Goal: Obtain resource: Obtain resource

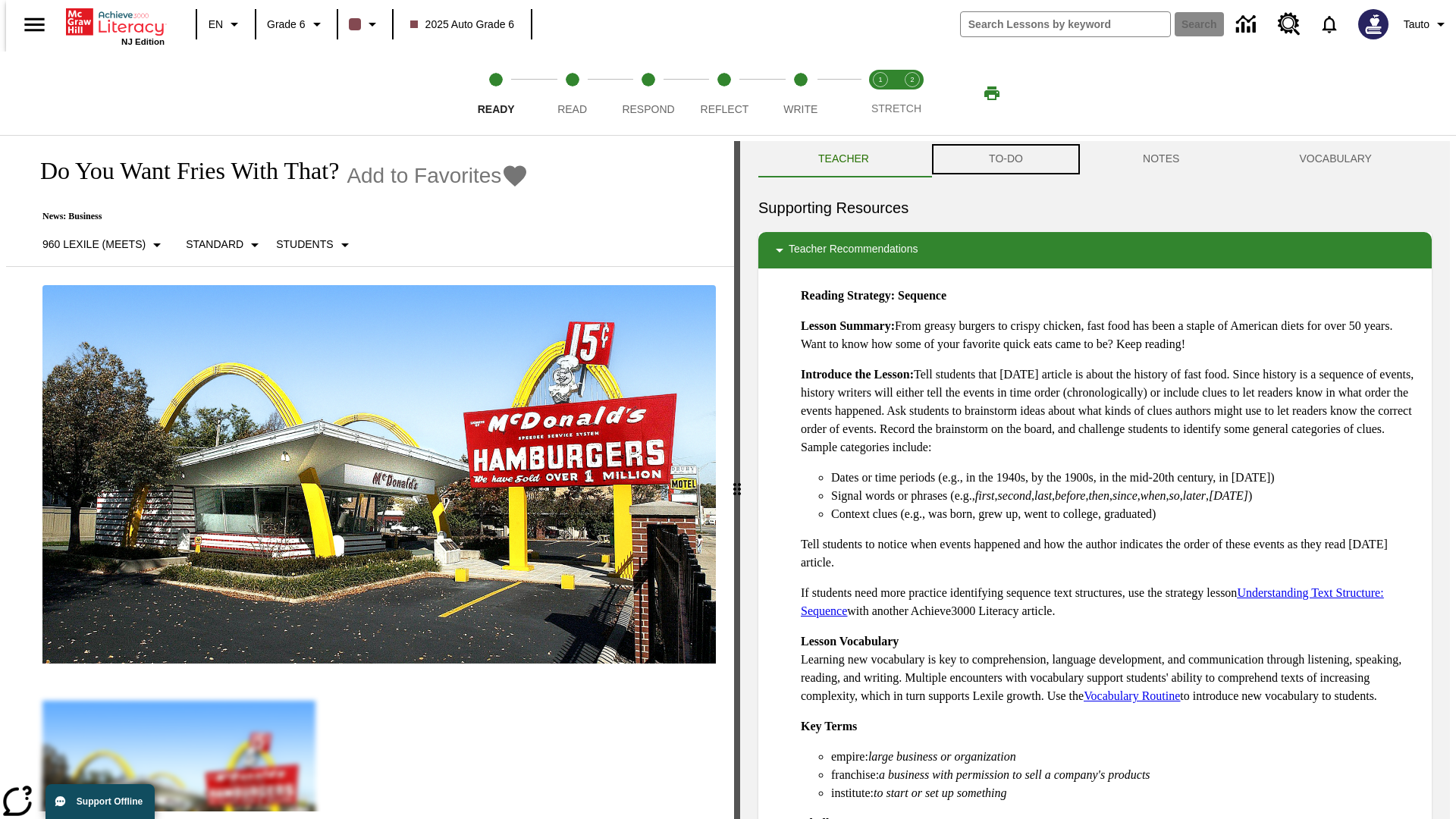
click at [1005, 159] on button "TO-DO" at bounding box center [1005, 159] width 154 height 37
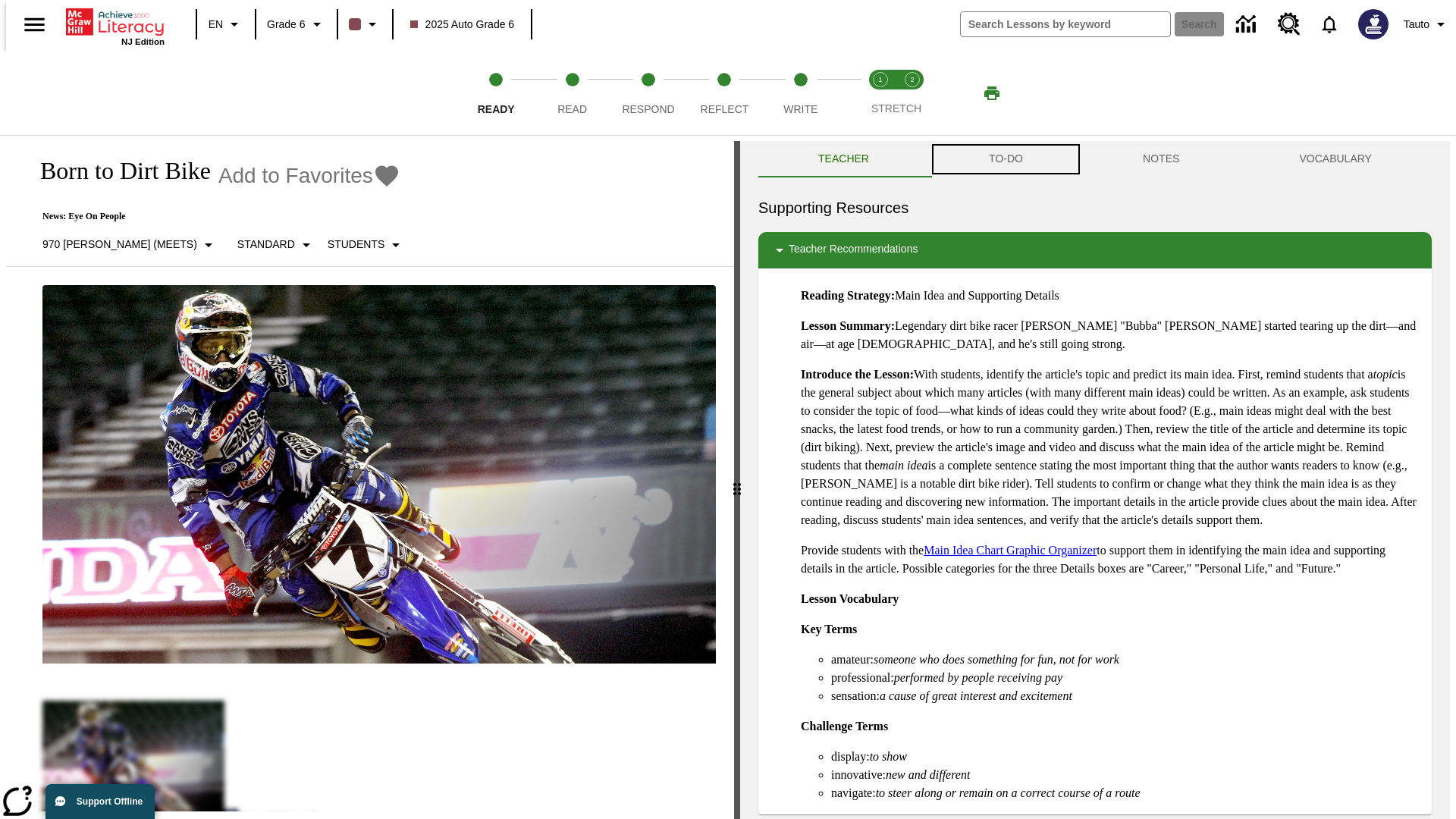
click at [1005, 159] on button "TO-DO" at bounding box center [1005, 159] width 154 height 37
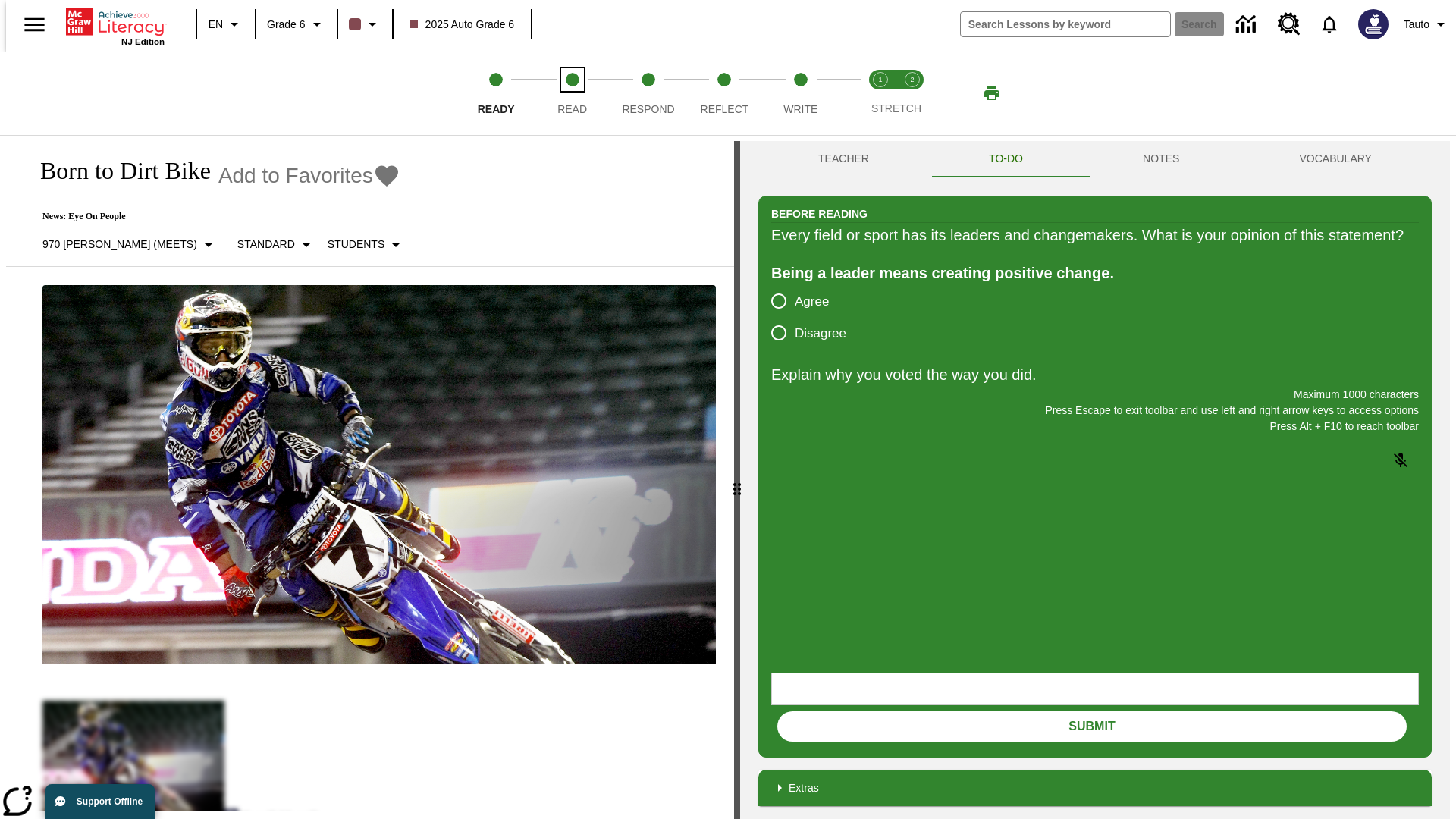
click at [571, 93] on span "Read" at bounding box center [572, 104] width 29 height 27
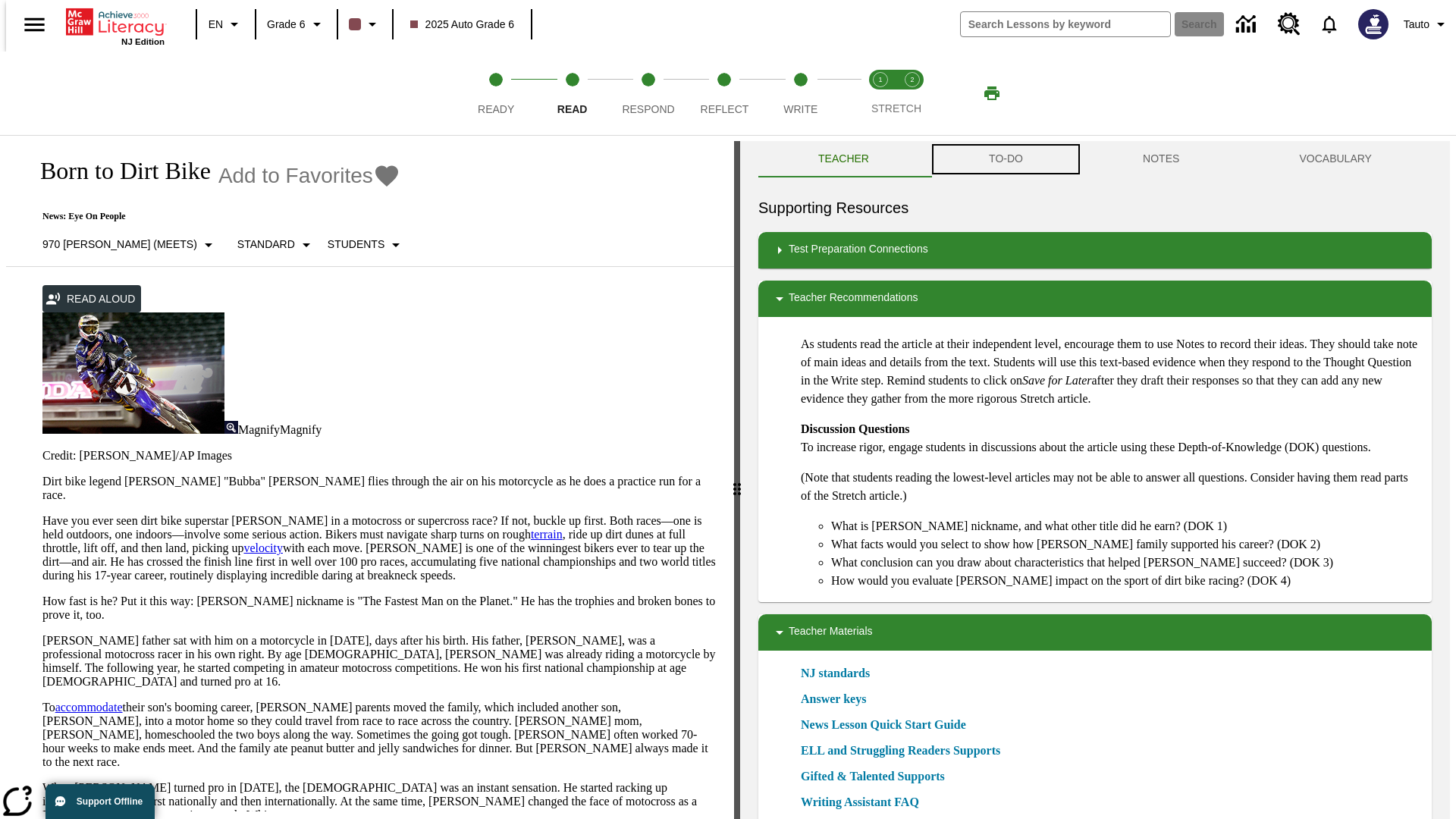
scroll to position [1, 0]
click at [1005, 159] on button "TO-DO" at bounding box center [1005, 158] width 154 height 37
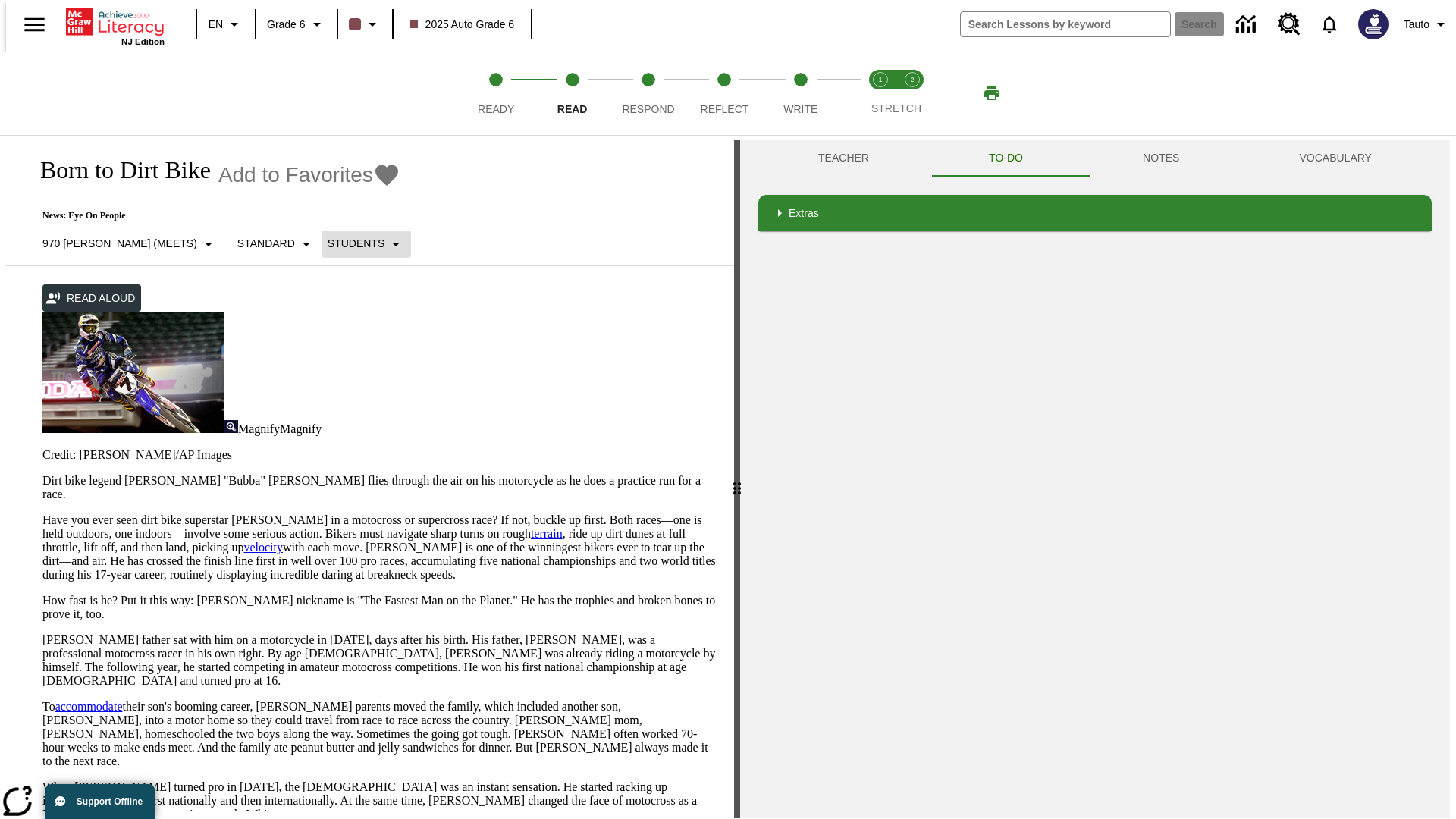
click at [328, 244] on p "Students" at bounding box center [356, 243] width 57 height 16
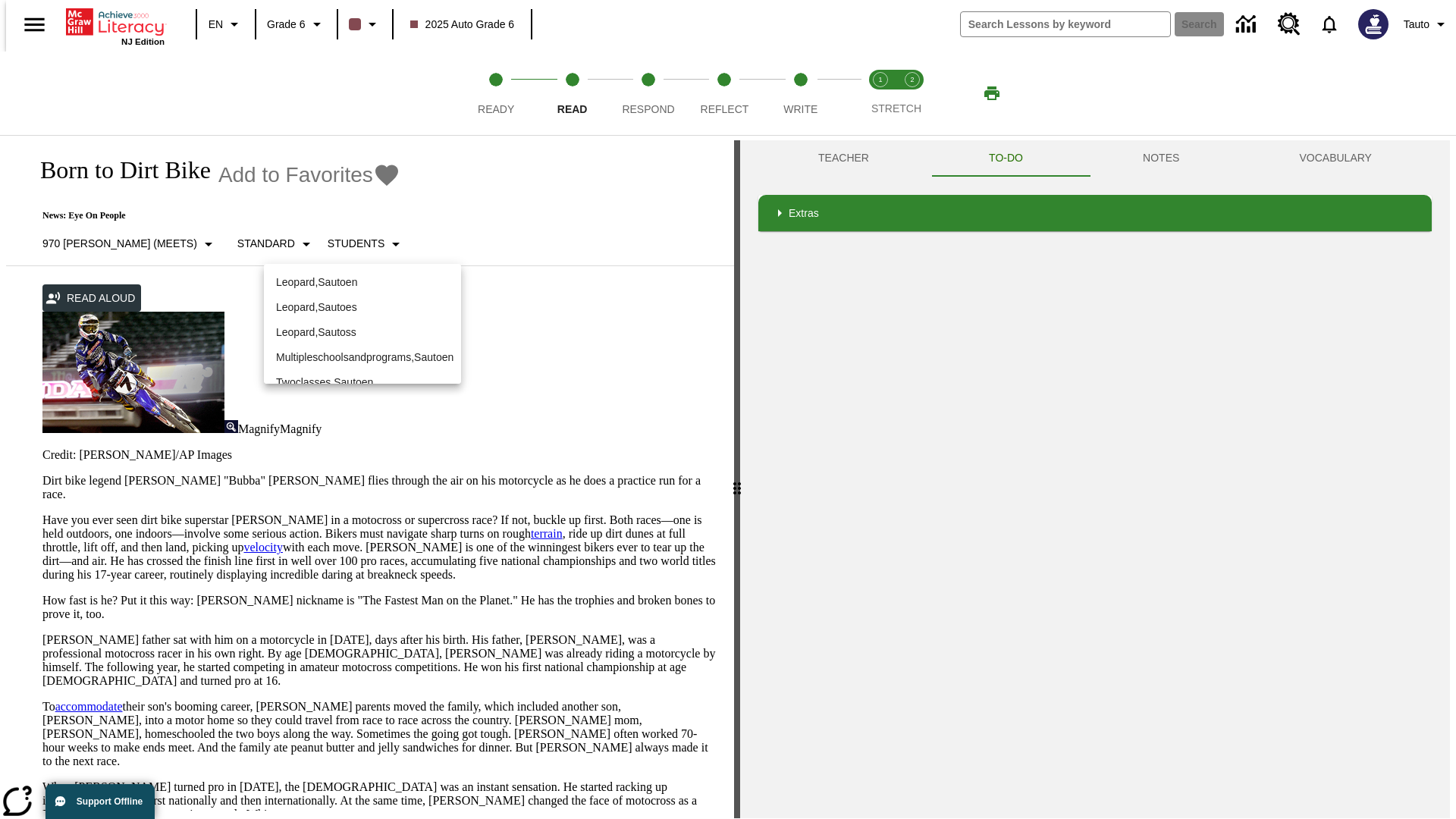
click at [363, 282] on p "Leopard , Sautoen" at bounding box center [362, 282] width 173 height 16
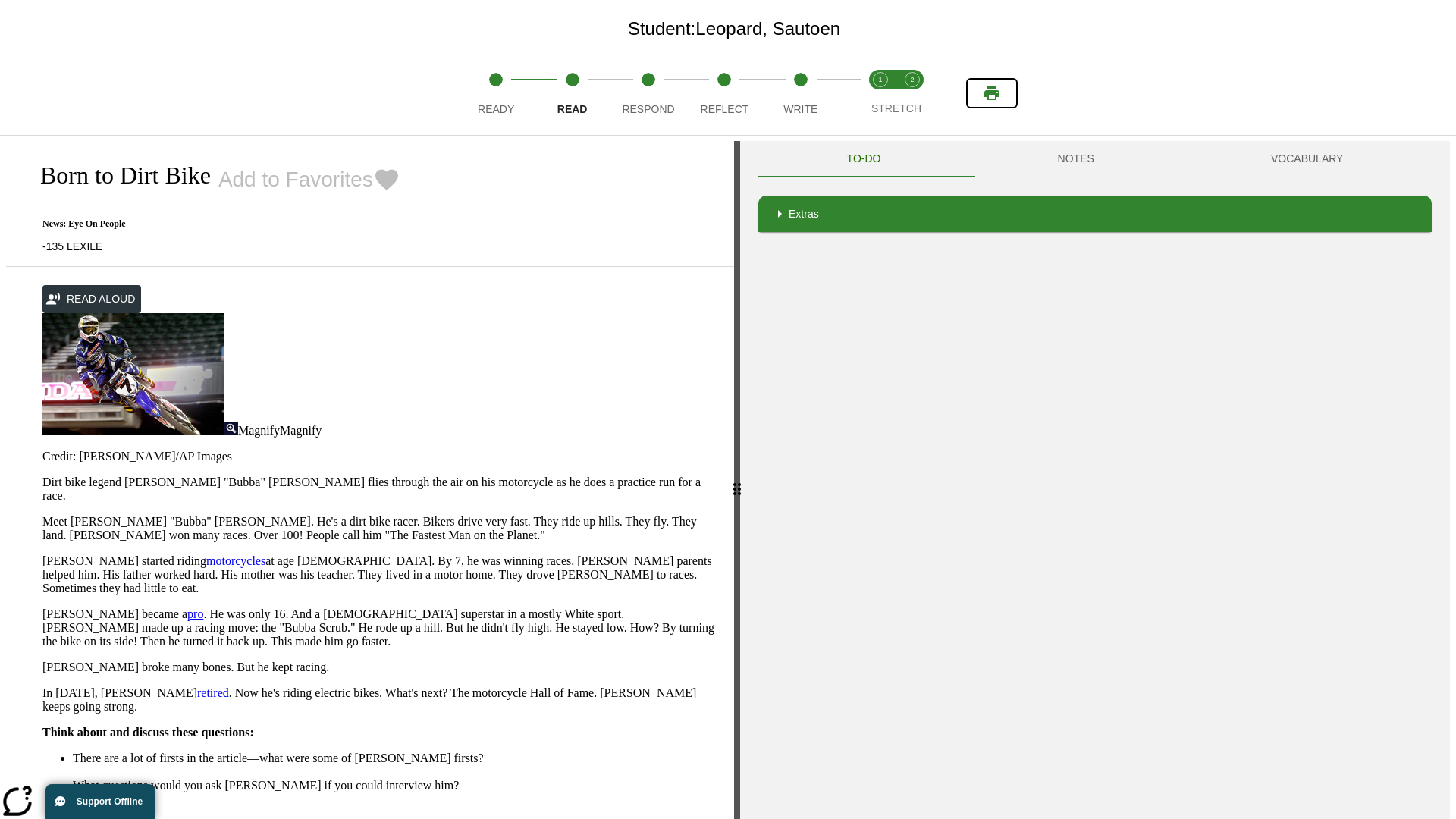
click at [992, 93] on icon "Print" at bounding box center [992, 93] width 16 height 14
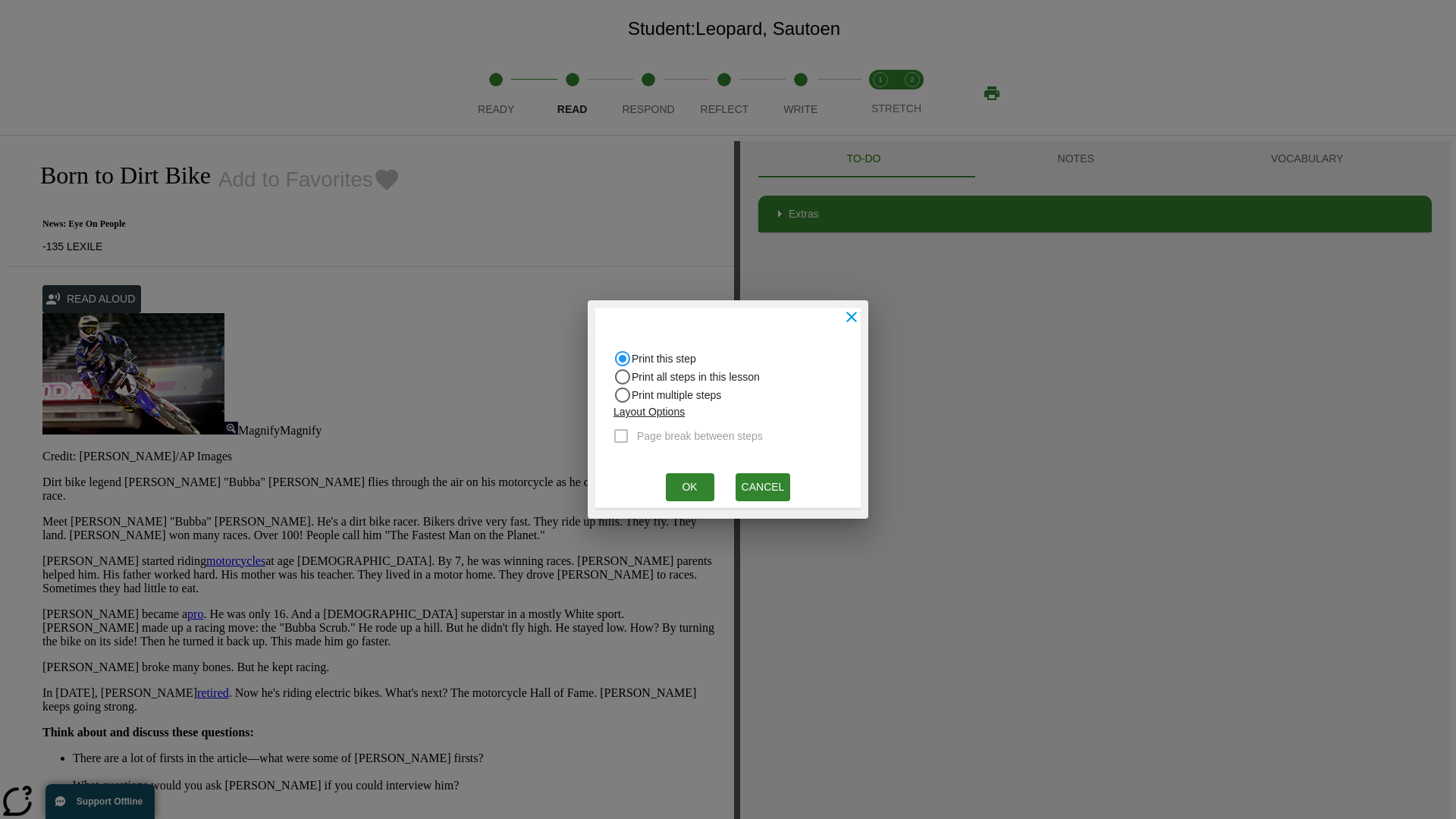
click at [623, 377] on input "Print all steps in this lesson" at bounding box center [623, 377] width 18 height 18
radio input "true"
radio input "false"
checkbox input "true"
click at [690, 487] on button "Ok" at bounding box center [690, 487] width 49 height 28
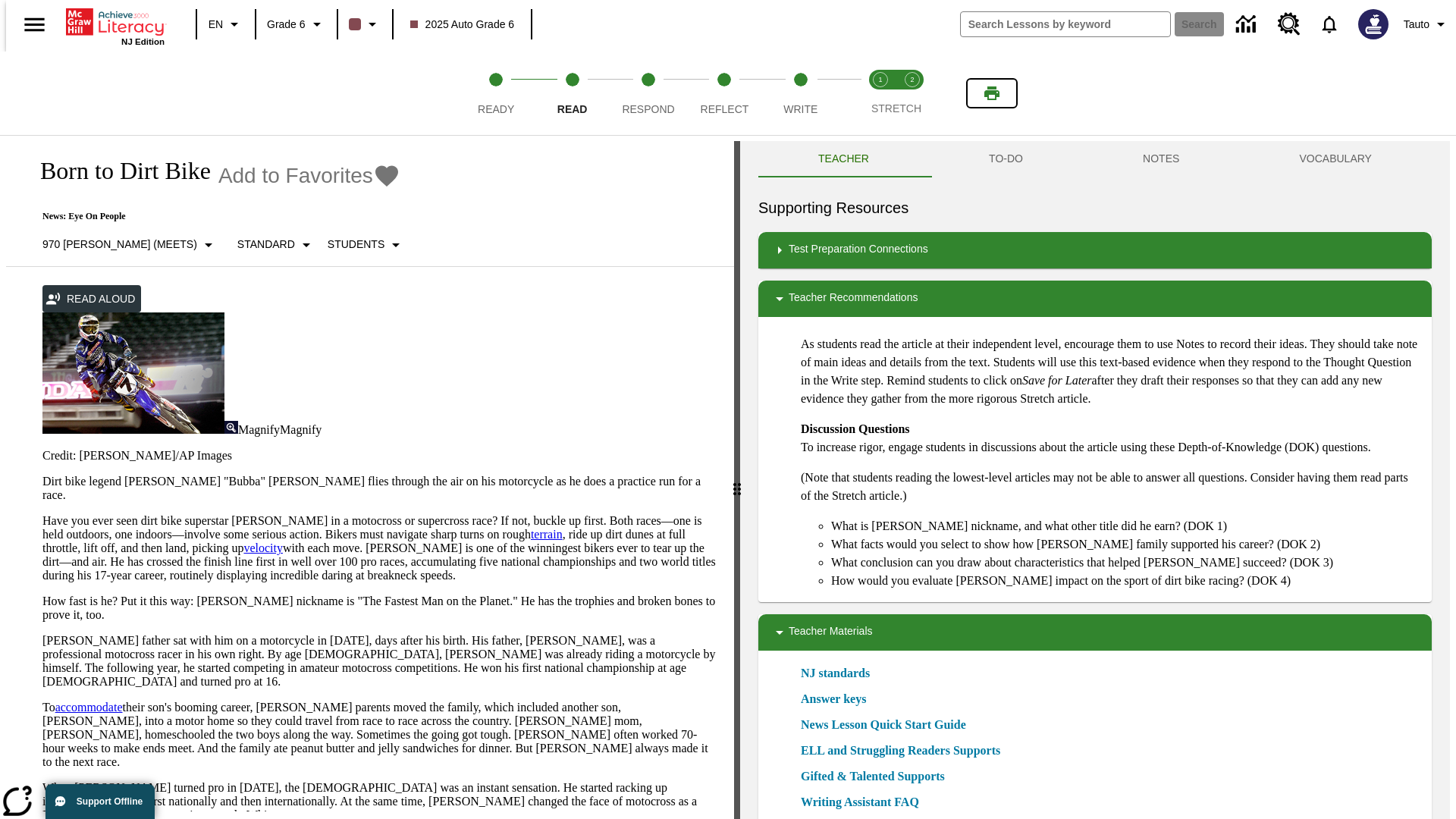
click at [992, 93] on icon "Print" at bounding box center [992, 93] width 16 height 14
